Goal: Task Accomplishment & Management: Manage account settings

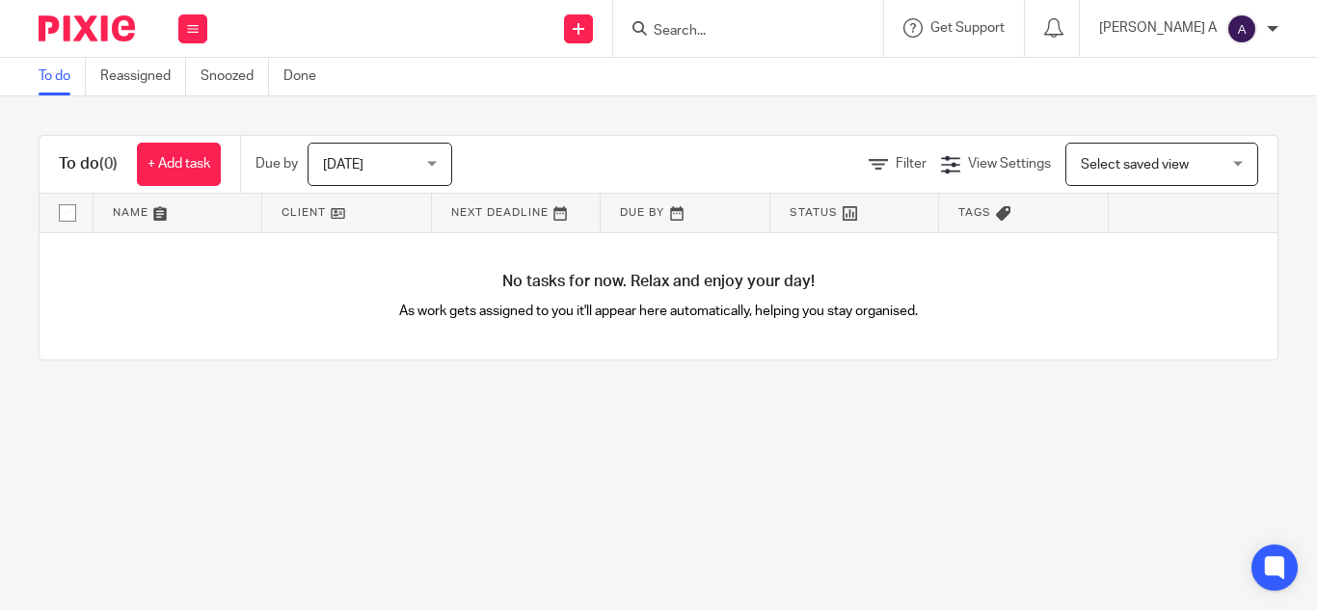
click at [742, 24] on input "Search" at bounding box center [739, 31] width 174 height 17
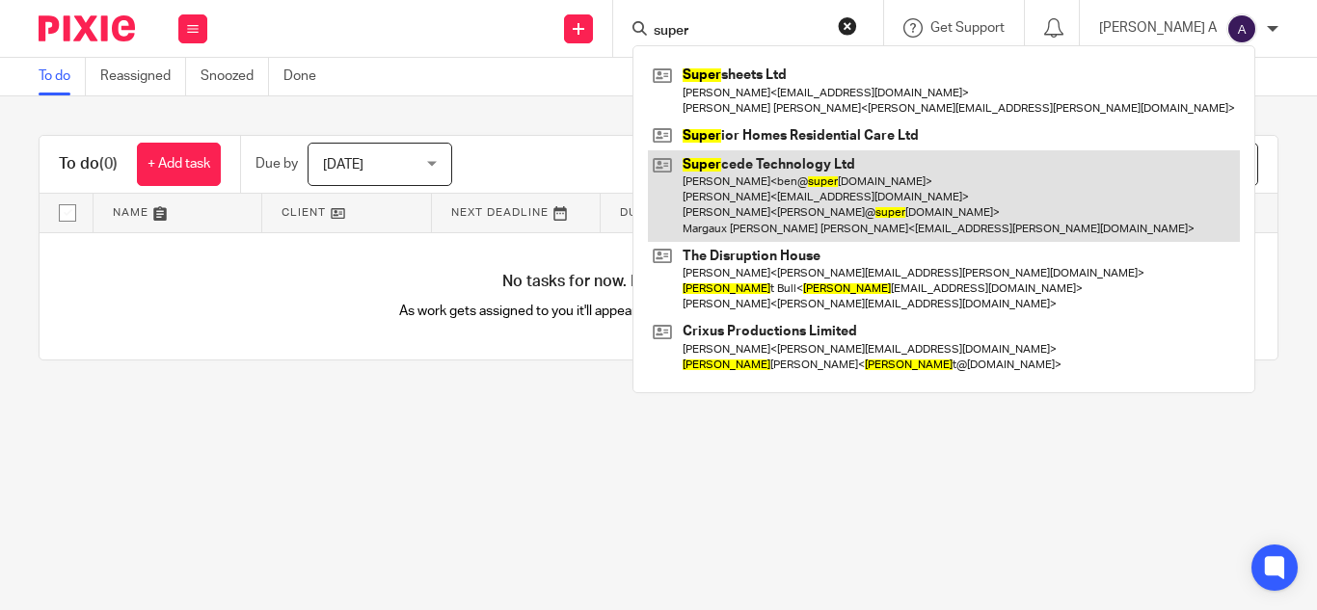
type input "super"
click at [801, 181] on link at bounding box center [944, 196] width 592 height 92
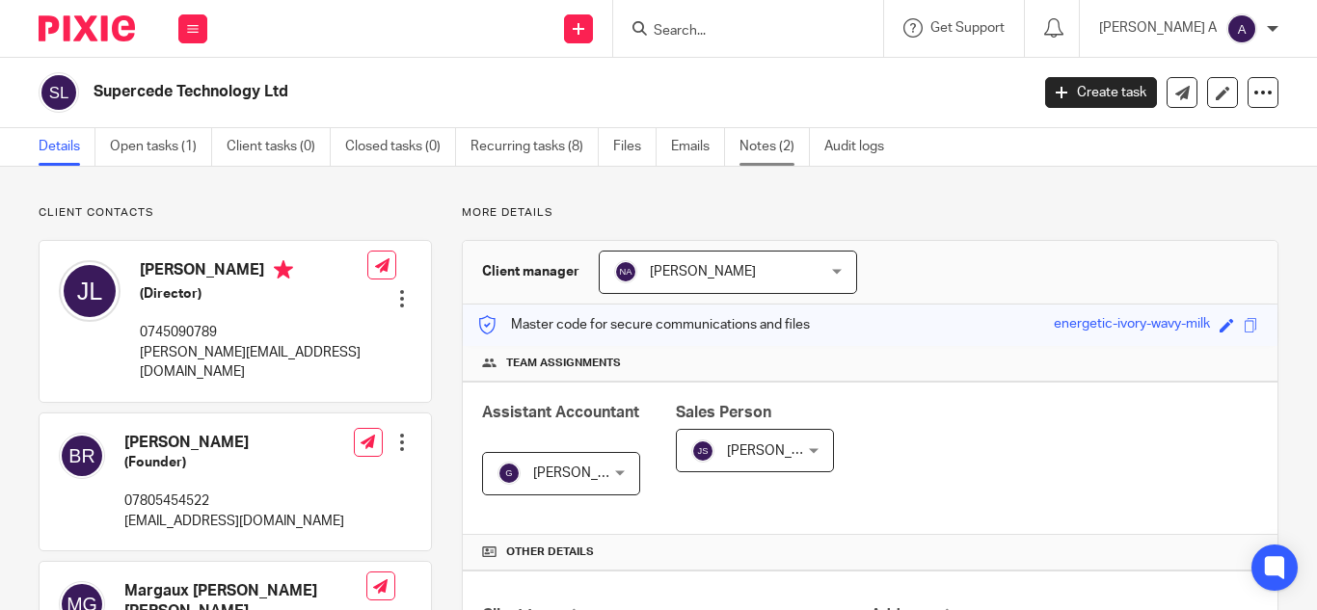
click at [767, 151] on link "Notes (2)" at bounding box center [775, 147] width 70 height 38
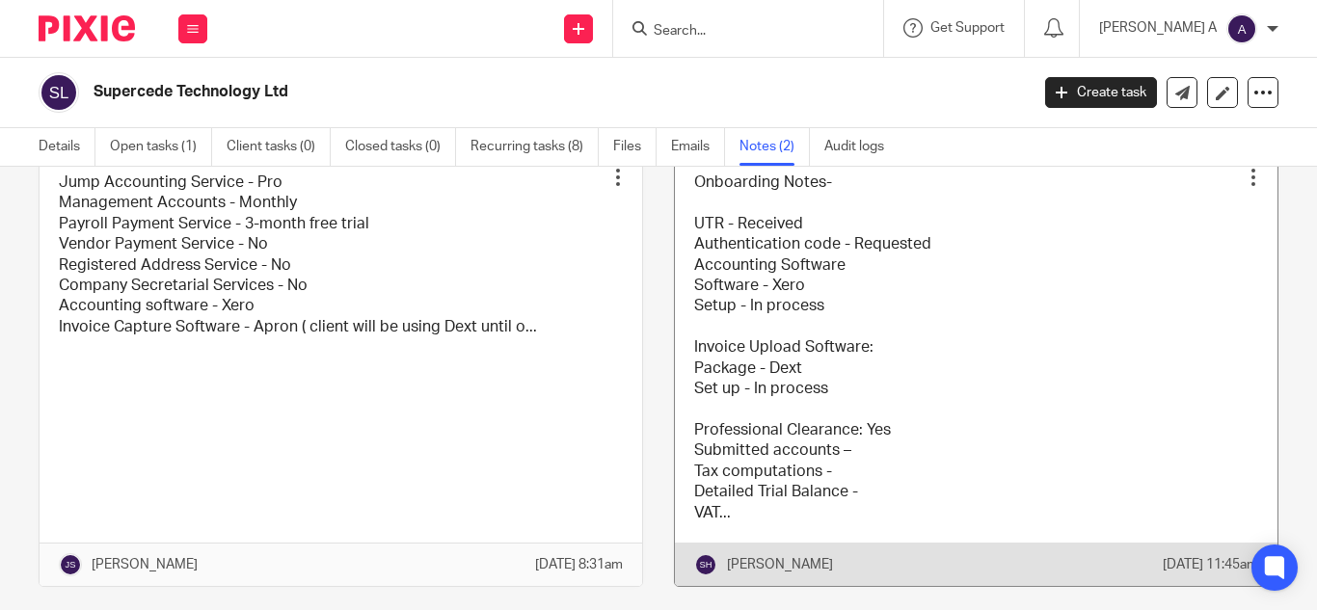
scroll to position [94, 0]
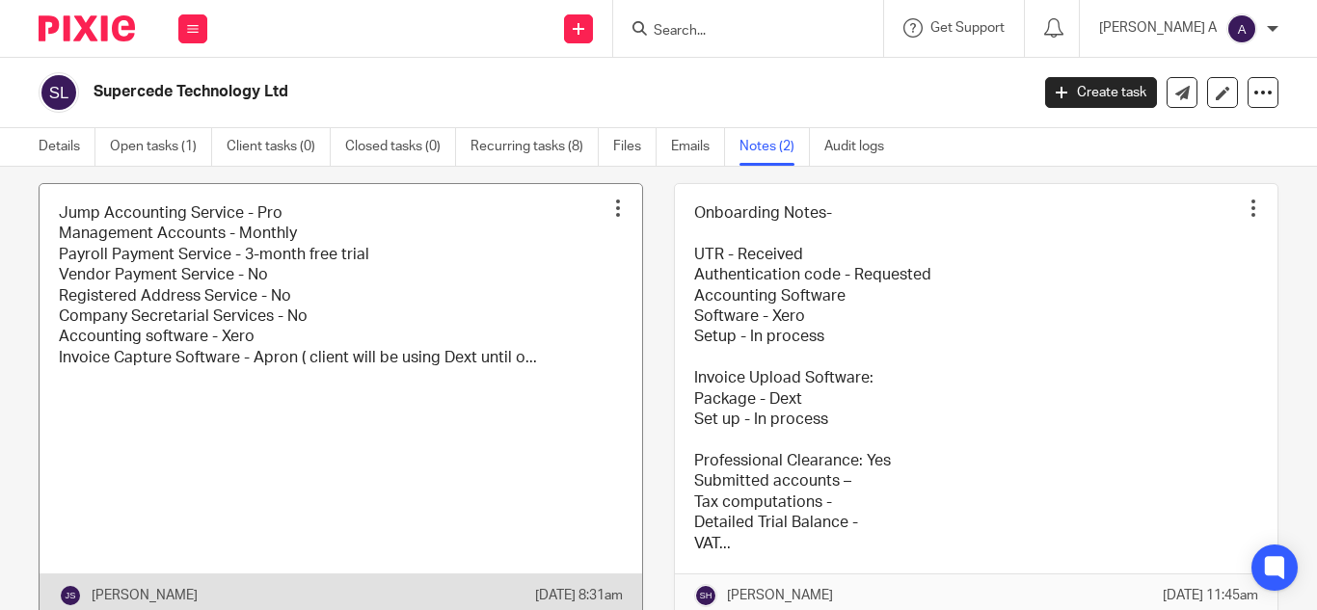
click at [499, 381] on link at bounding box center [341, 400] width 603 height 433
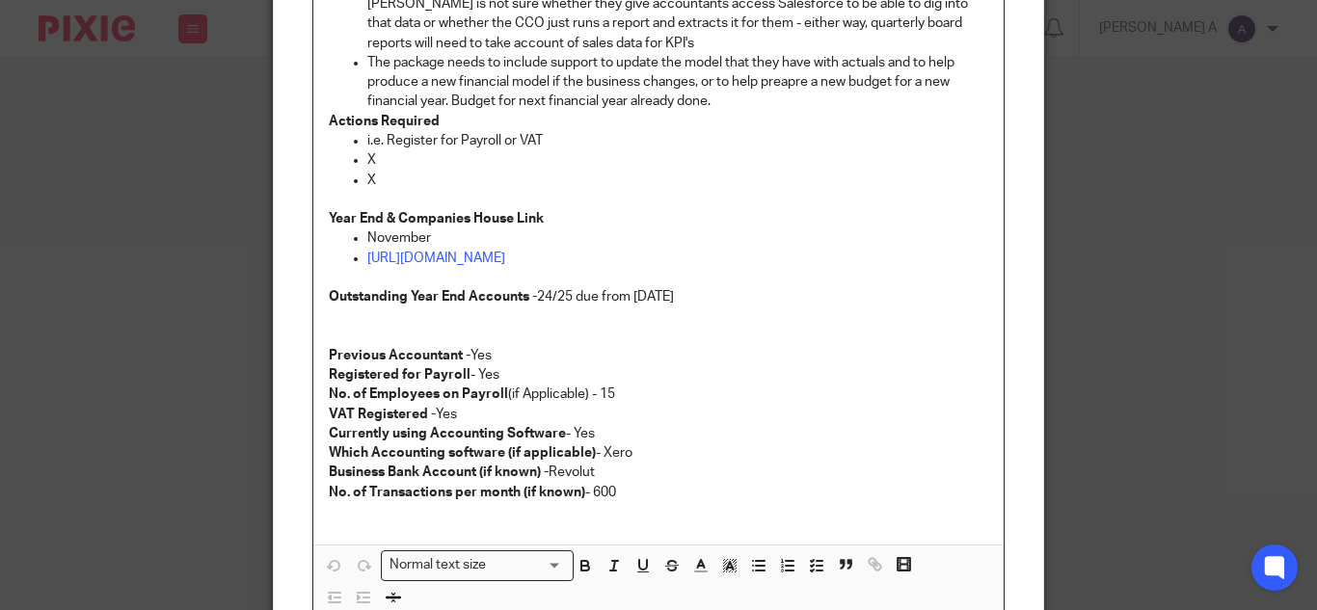
scroll to position [868, 0]
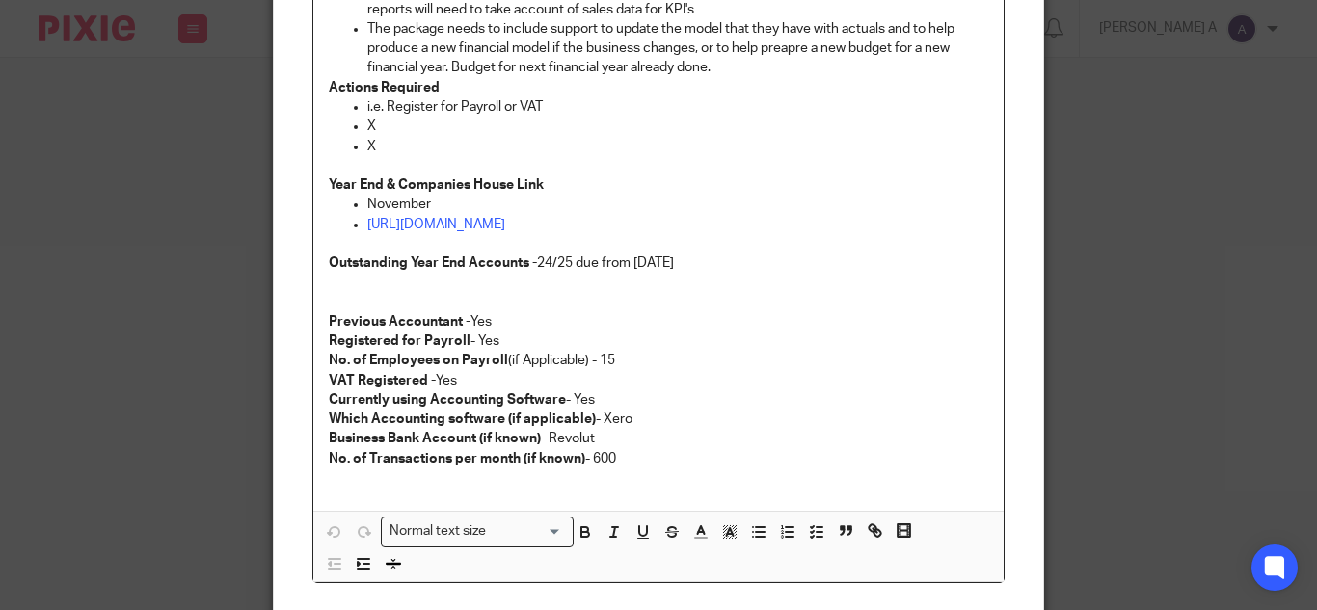
drag, startPoint x: 613, startPoint y: 456, endPoint x: 579, endPoint y: 454, distance: 33.8
click at [579, 454] on p "No. of Transactions per month (if known) - 600" at bounding box center [659, 458] width 660 height 19
click at [208, 69] on div "Edit note Content Jump Accounting Service - Pro Management Accounts - Monthly P…" at bounding box center [658, 305] width 1317 height 610
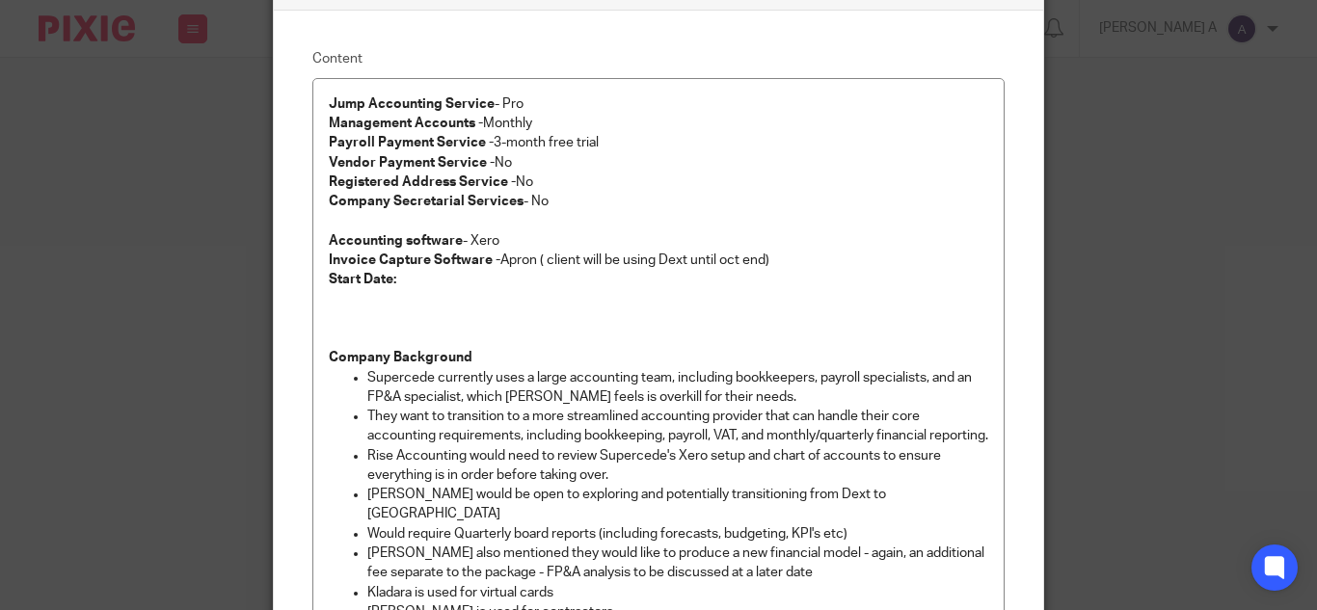
scroll to position [0, 0]
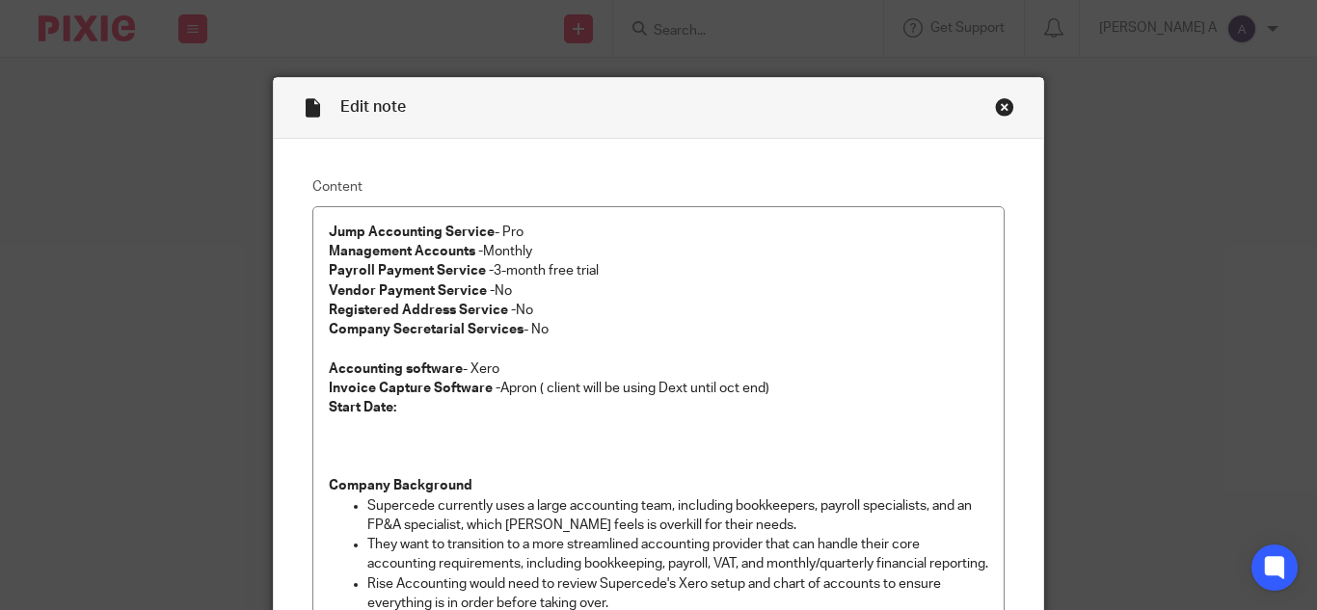
click at [1003, 106] on div "Close this dialog window" at bounding box center [1004, 106] width 19 height 19
click at [996, 109] on div "Close this dialog window" at bounding box center [1004, 106] width 19 height 19
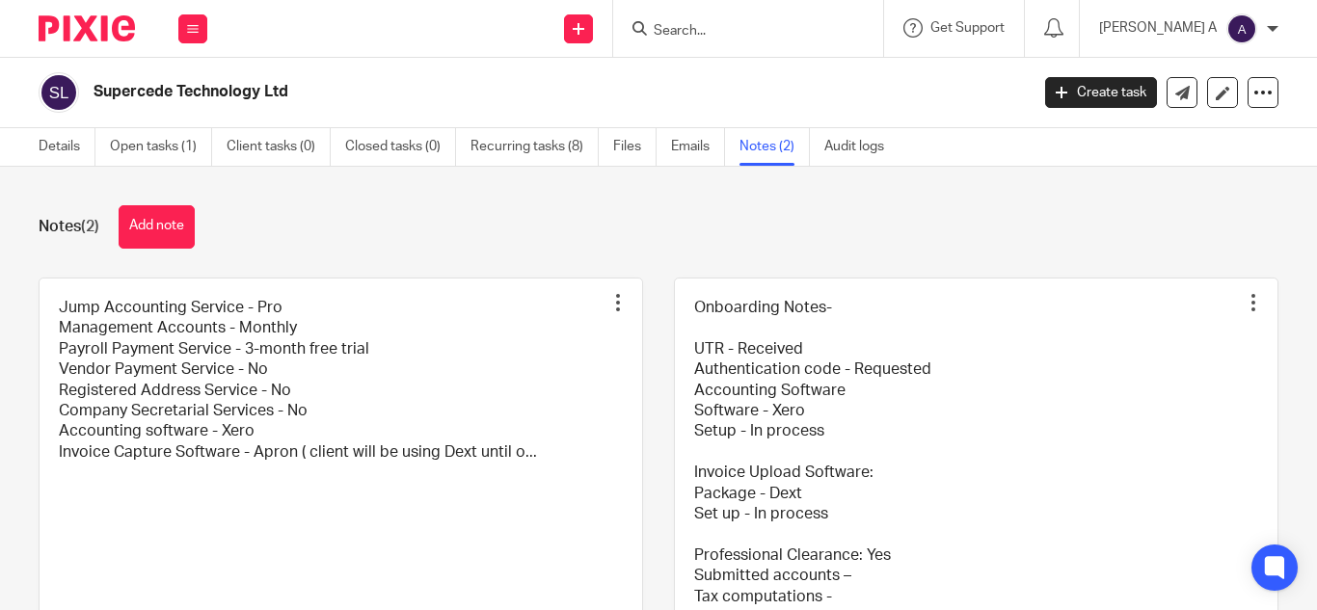
click at [756, 35] on input "Search" at bounding box center [739, 31] width 174 height 17
